Goal: Information Seeking & Learning: Learn about a topic

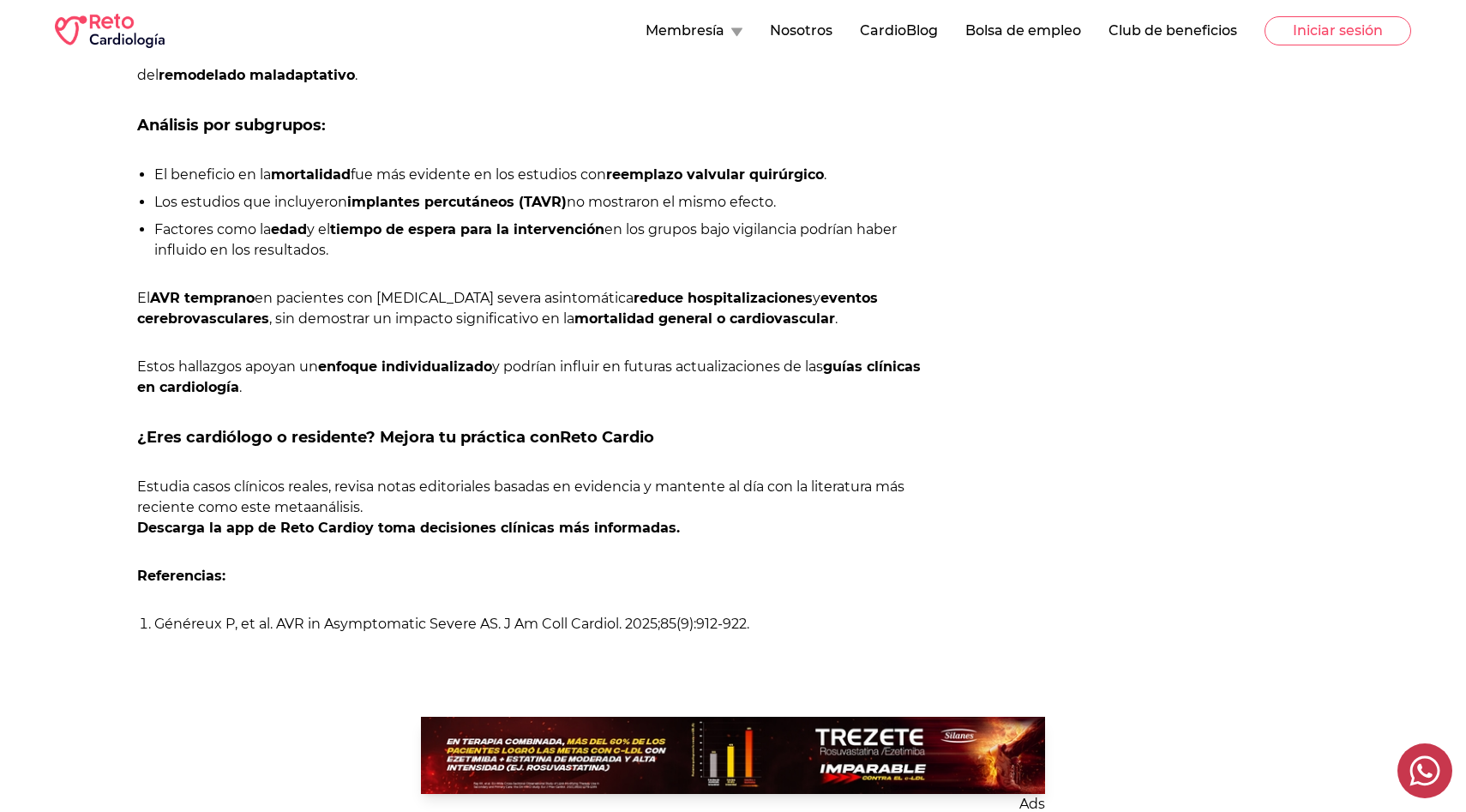
scroll to position [1844, 0]
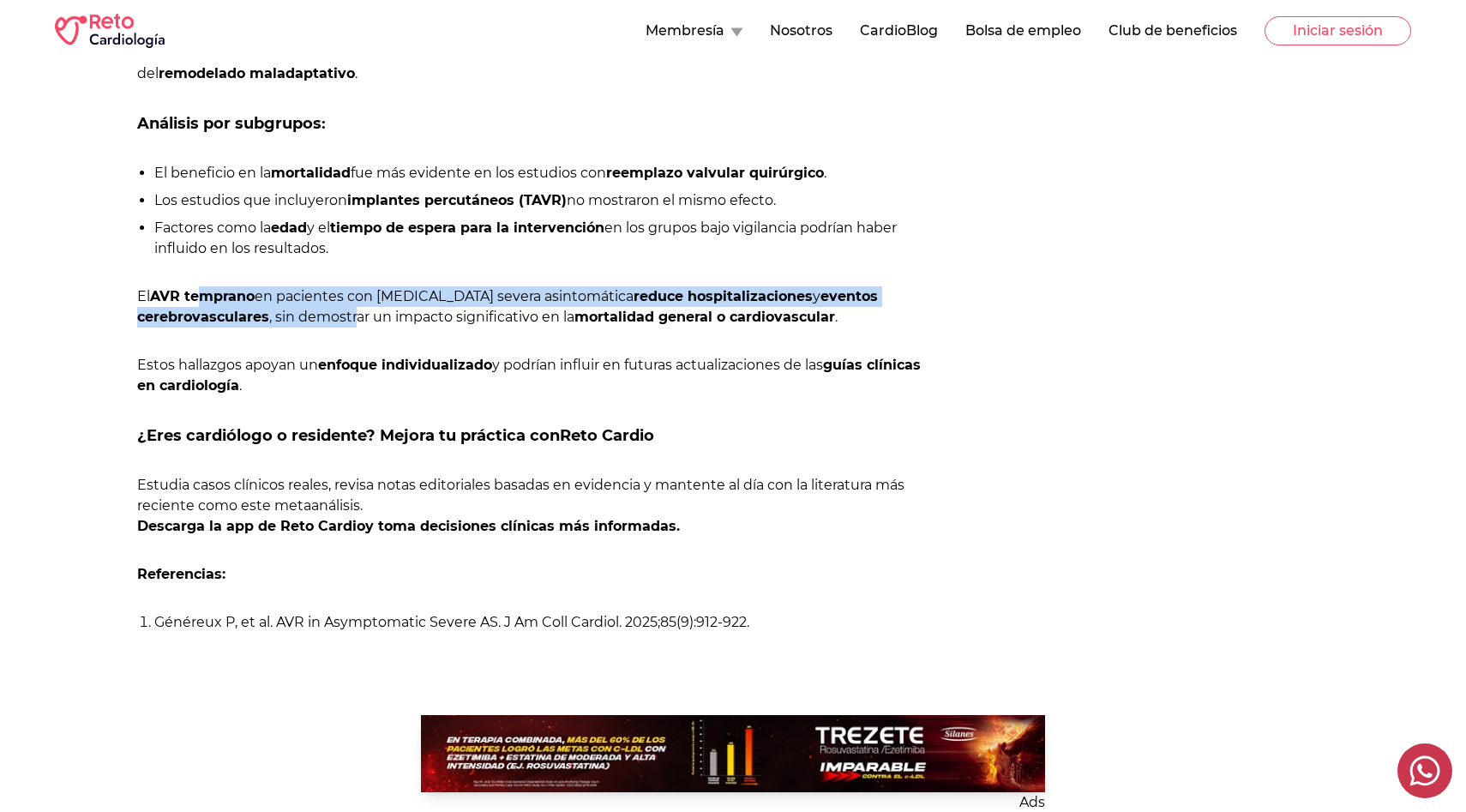
drag, startPoint x: 202, startPoint y: 322, endPoint x: 357, endPoint y: 347, distance: 157.0
click at [357, 327] on p "El AVR temprano en pacientes con estenosis aórtica severa asintomática reduce h…" at bounding box center [534, 307] width 795 height 41
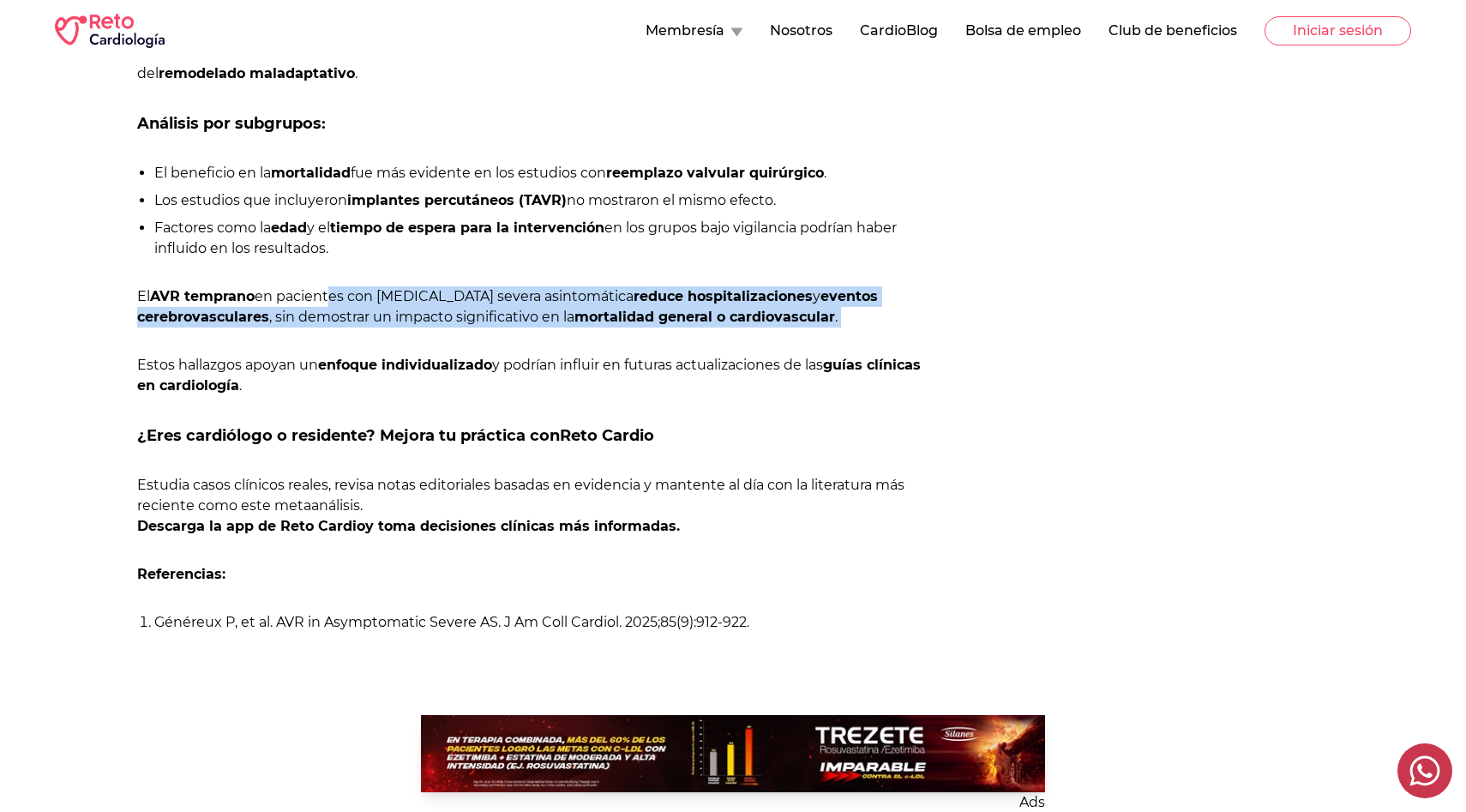
drag, startPoint x: 329, startPoint y: 325, endPoint x: 533, endPoint y: 363, distance: 207.5
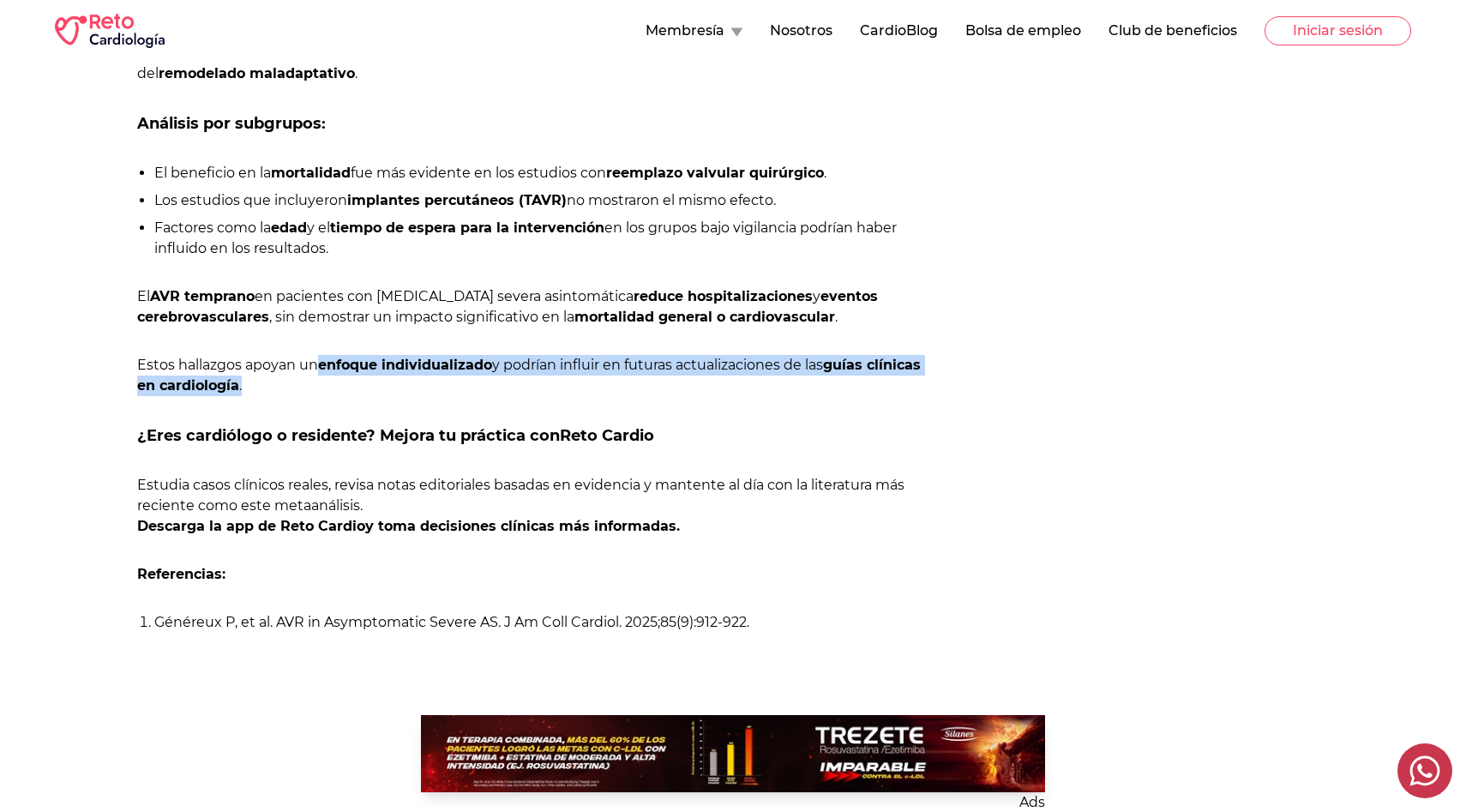
drag, startPoint x: 323, startPoint y: 401, endPoint x: 310, endPoint y: 414, distance: 18.4
click at [310, 396] on p "Estos hallazgos apoyan un enfoque individualizado y podrían influir en futuras …" at bounding box center [534, 375] width 795 height 41
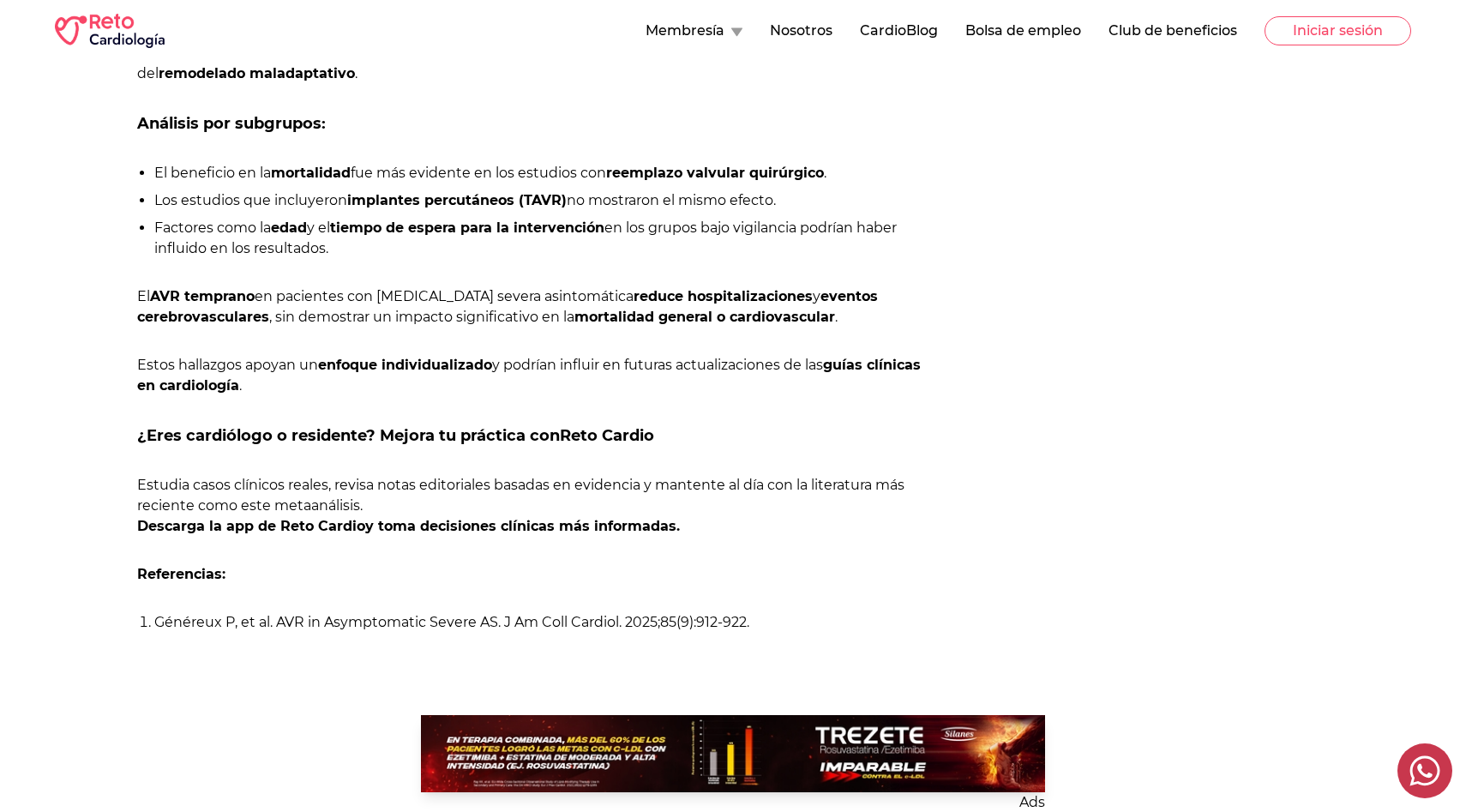
click at [310, 396] on p "Estos hallazgos apoyan un enfoque individualizado y podrían influir en futuras …" at bounding box center [534, 375] width 795 height 41
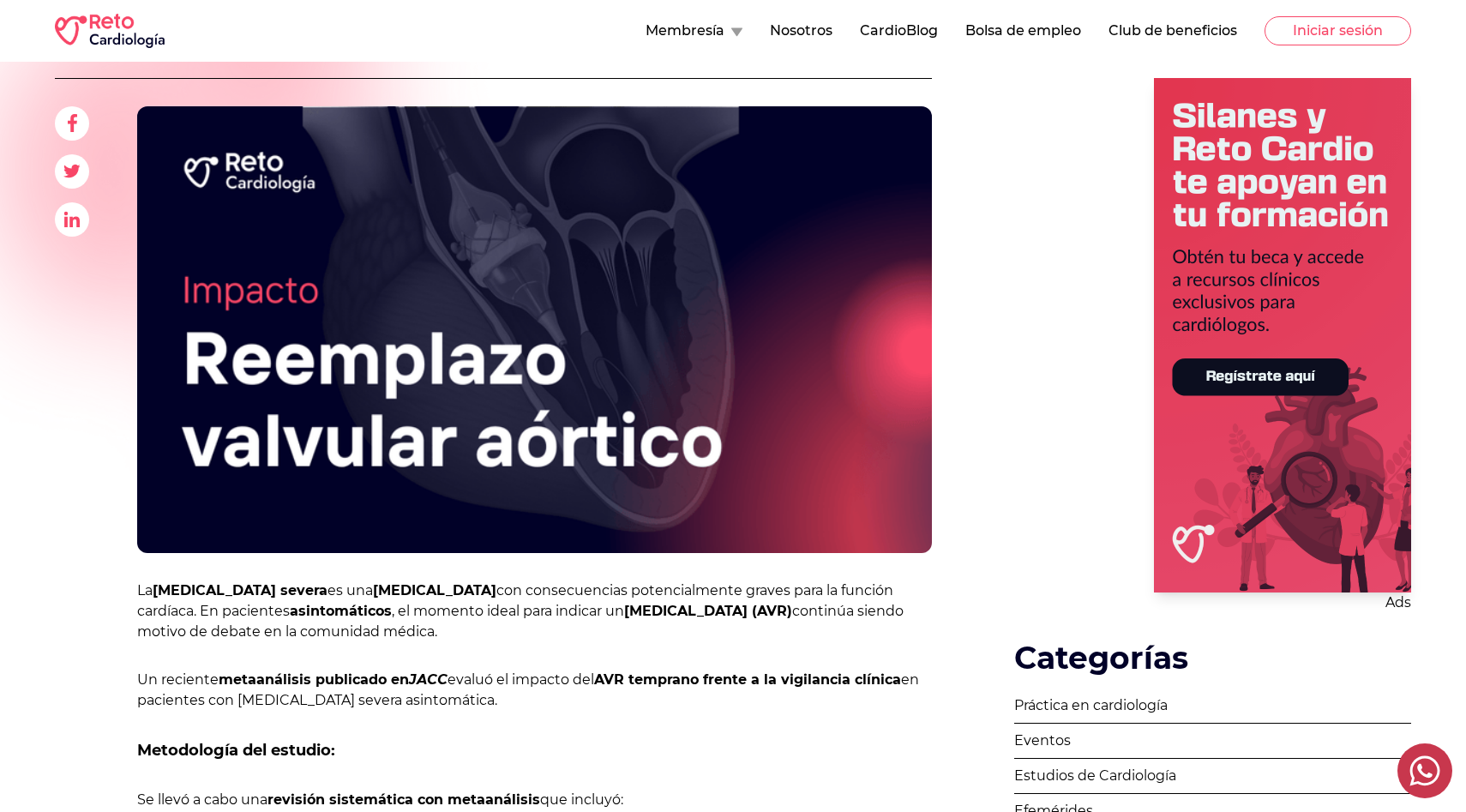
scroll to position [0, 0]
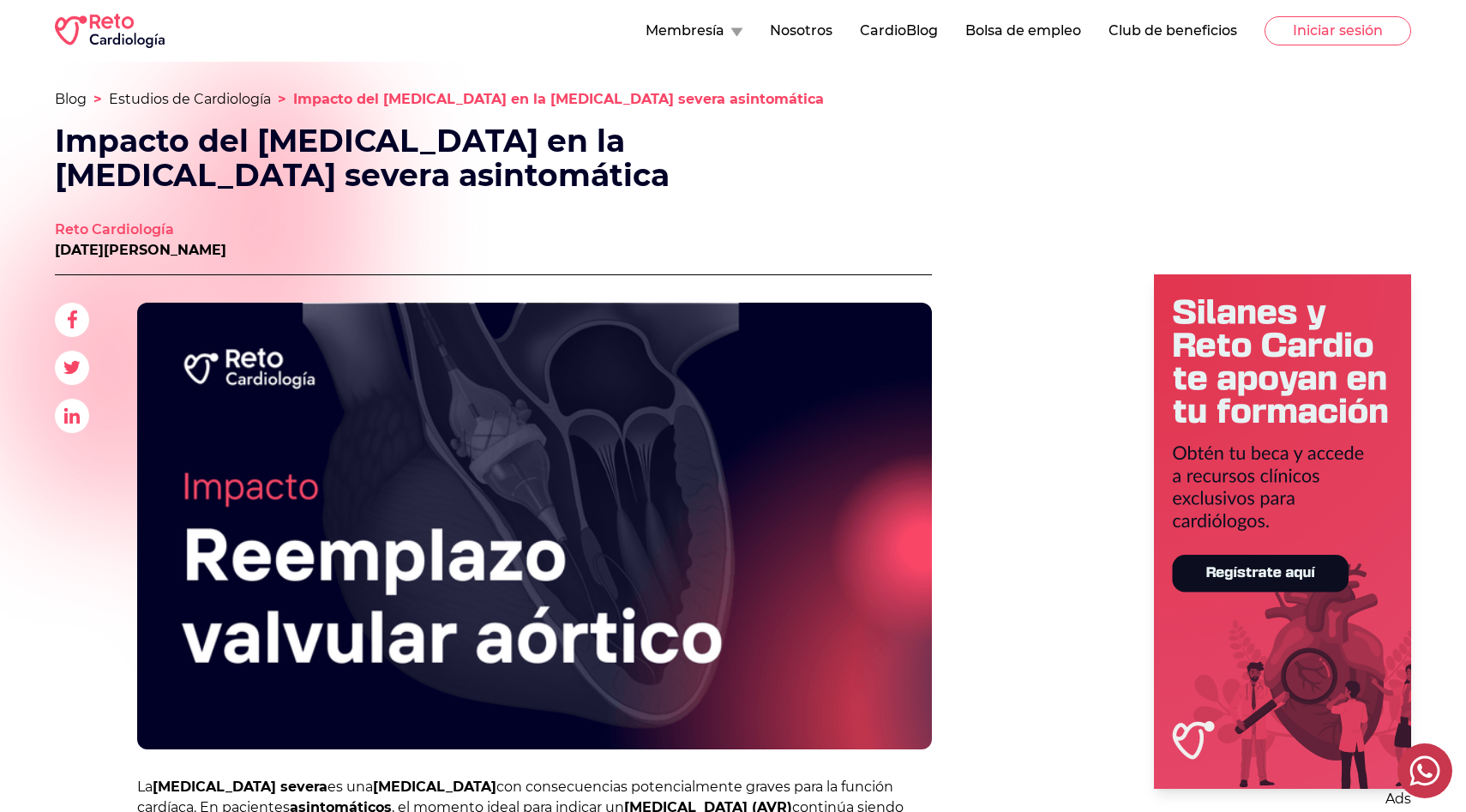
click at [207, 106] on link "Estudios de Cardiología" at bounding box center [189, 99] width 162 height 16
